Goal: Check status: Check status

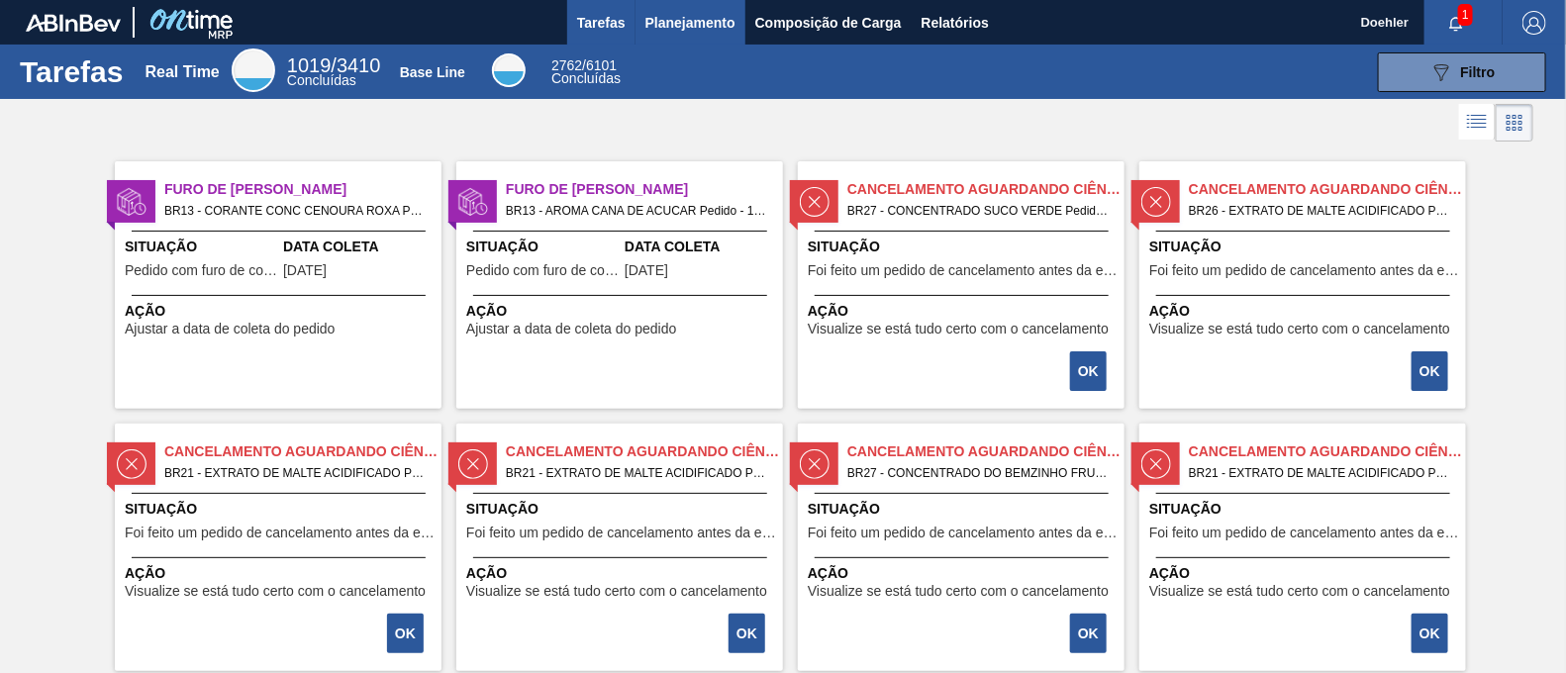
click at [699, 22] on span "Planejamento" at bounding box center [690, 23] width 90 height 24
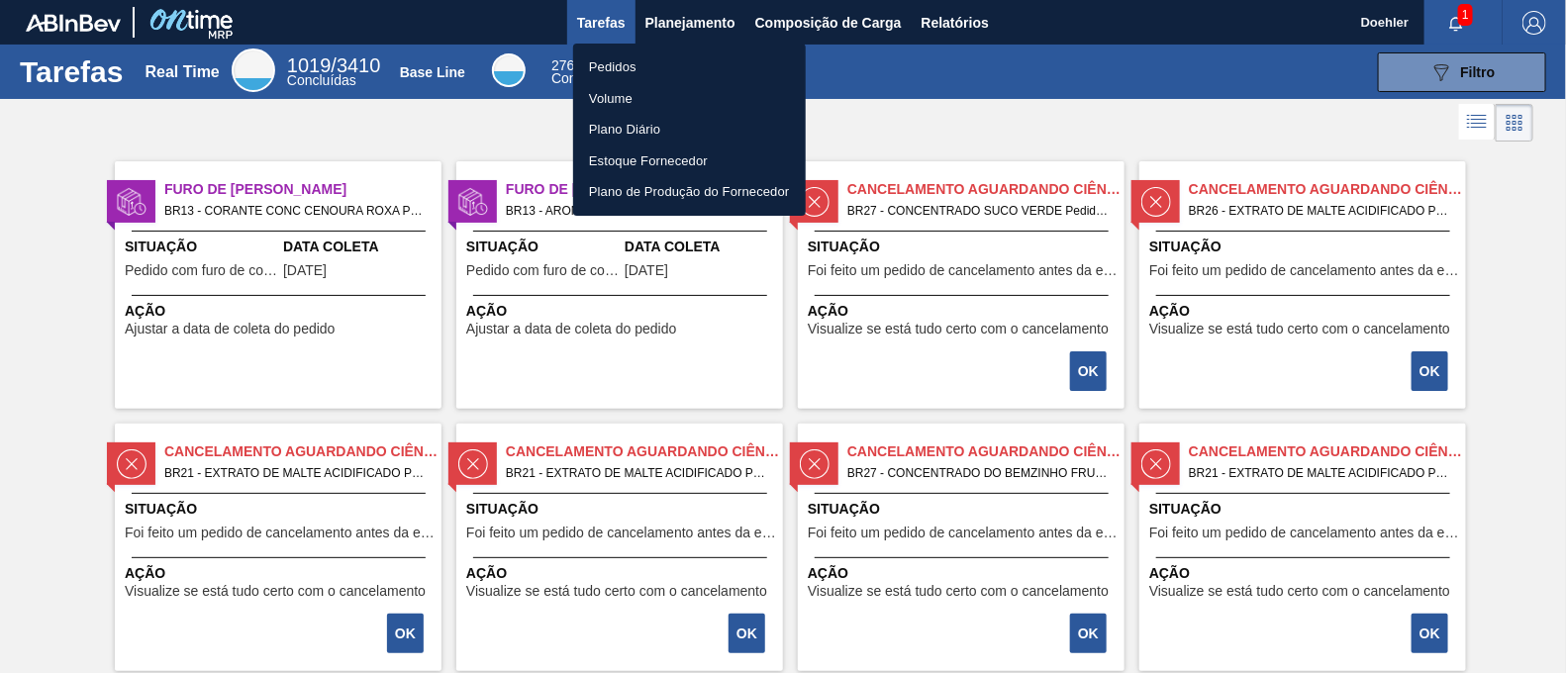
click at [615, 64] on li "Pedidos" at bounding box center [689, 67] width 233 height 32
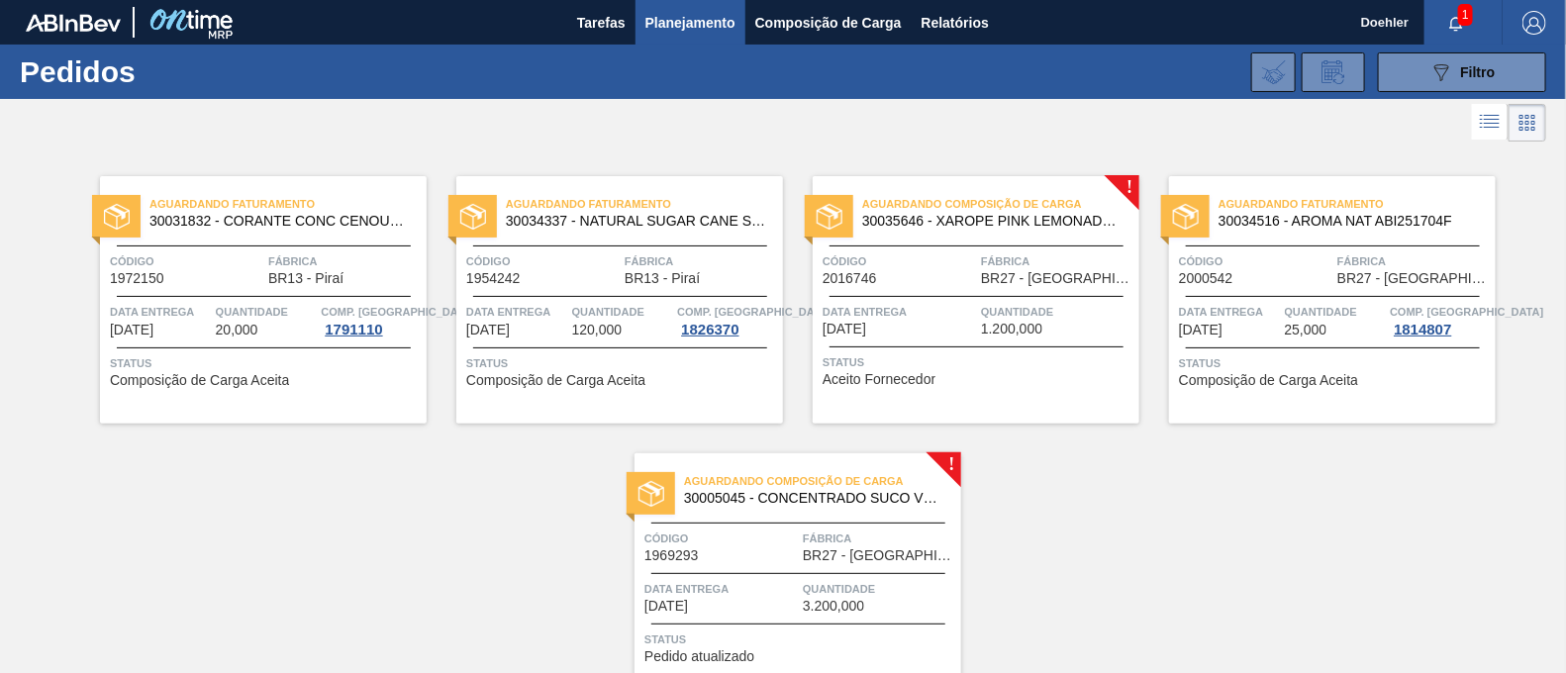
click at [658, 211] on span "Aguardando Faturamento" at bounding box center [644, 204] width 277 height 20
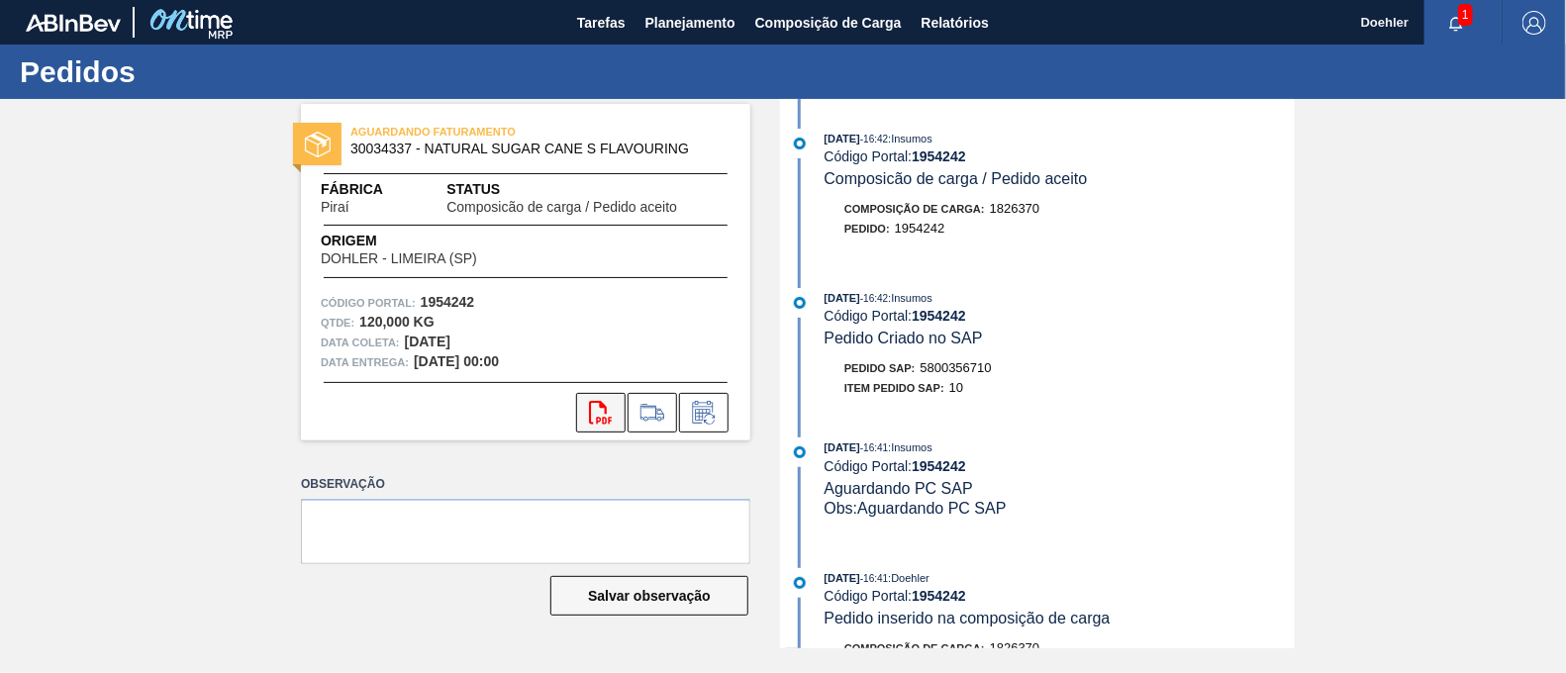
click at [604, 408] on icon "svg{fill:#ff0000}" at bounding box center [601, 413] width 24 height 24
click at [714, 19] on span "Planejamento" at bounding box center [690, 23] width 90 height 24
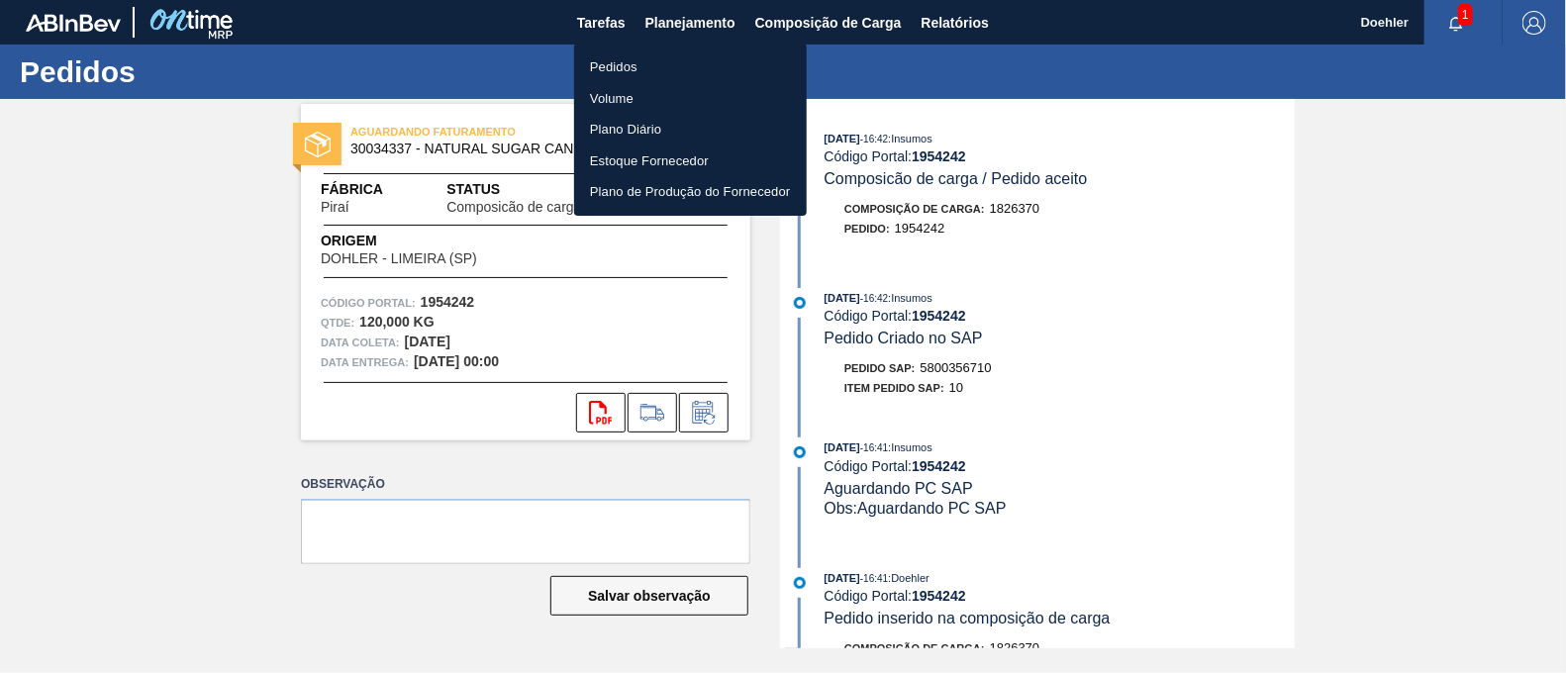
drag, startPoint x: 624, startPoint y: 66, endPoint x: 658, endPoint y: 94, distance: 44.4
click at [623, 66] on li "Pedidos" at bounding box center [690, 67] width 233 height 32
